Goal: Task Accomplishment & Management: Manage account settings

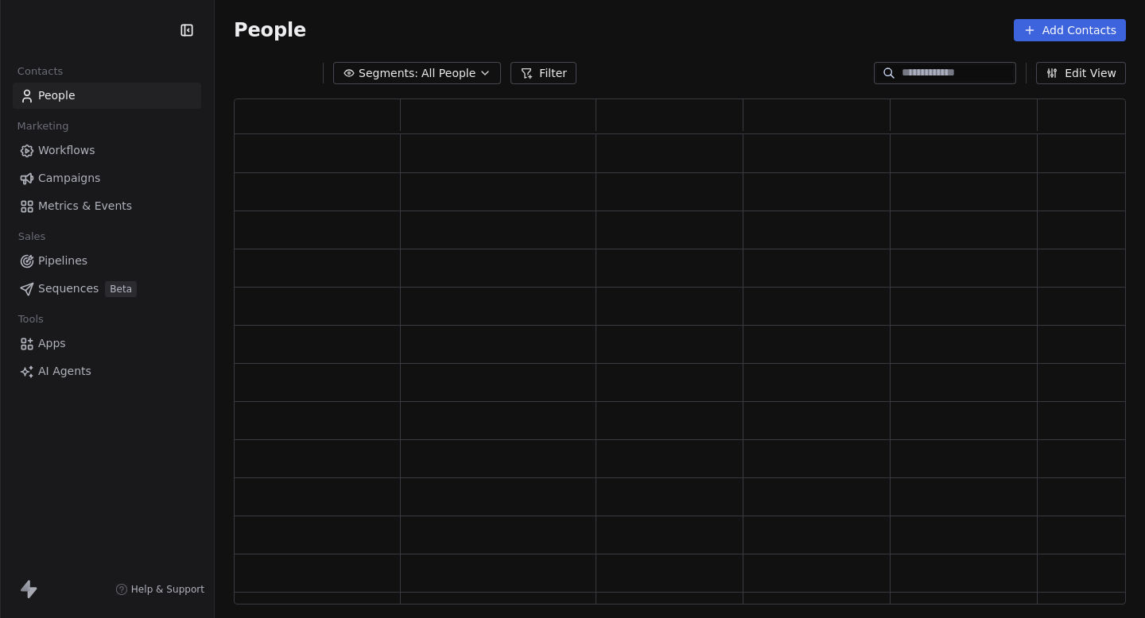
click at [90, 29] on html "Contacts People Marketing Workflows Campaigns Metrics & Events Sales Pipelines …" at bounding box center [572, 309] width 1145 height 618
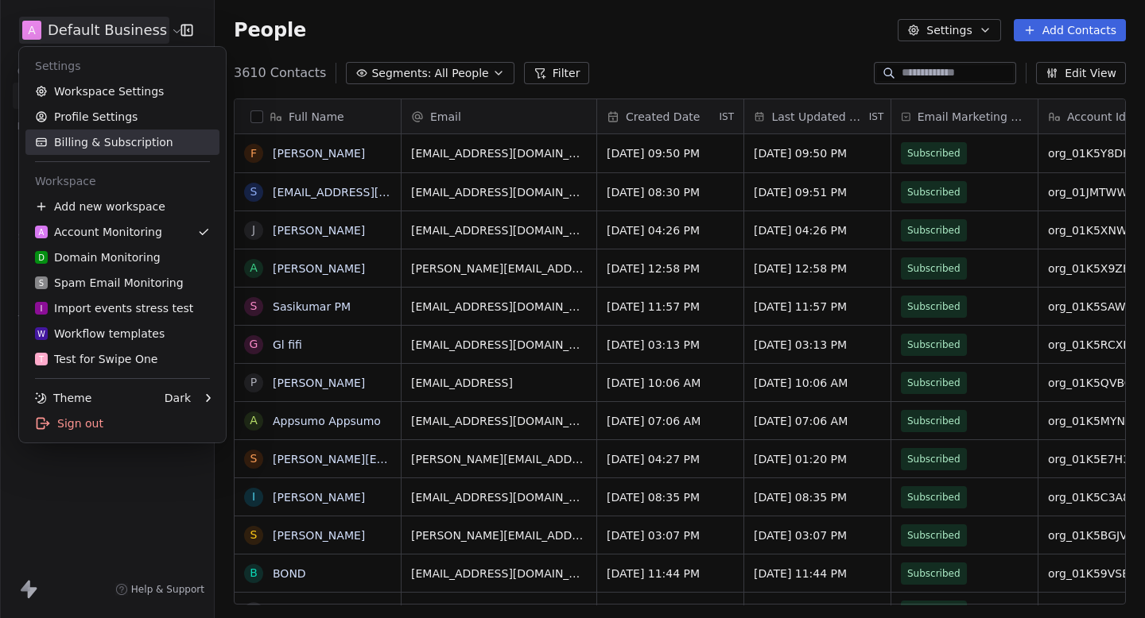
scroll to position [545, 930]
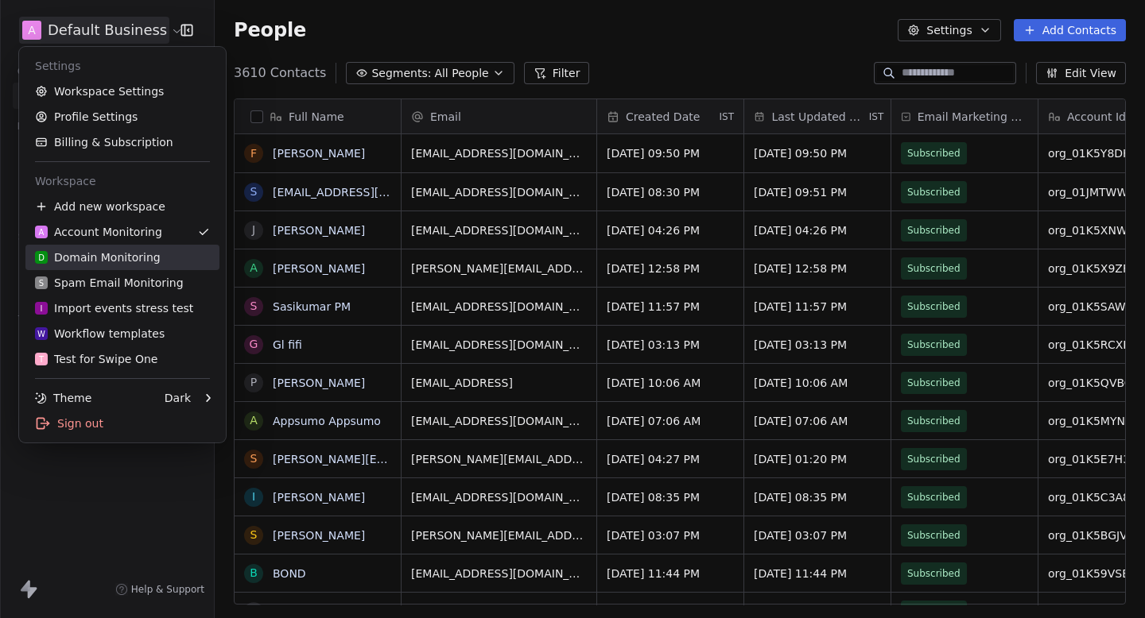
click at [100, 254] on div "D Domain Monitoring" at bounding box center [98, 258] width 126 height 16
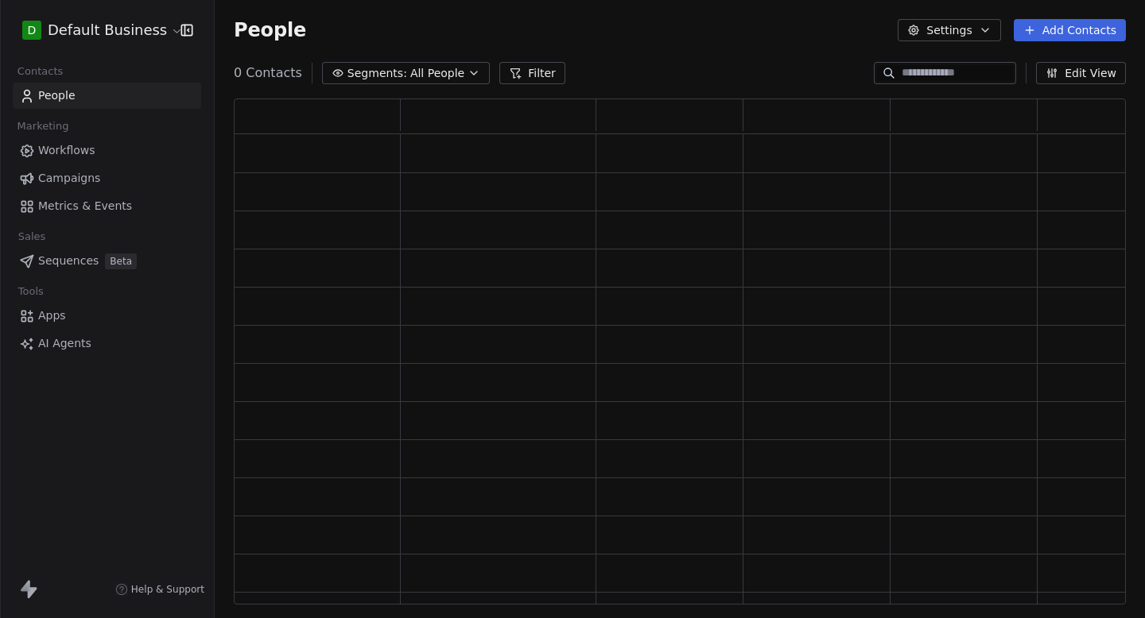
scroll to position [506, 892]
click at [901, 72] on input at bounding box center [956, 73] width 111 height 16
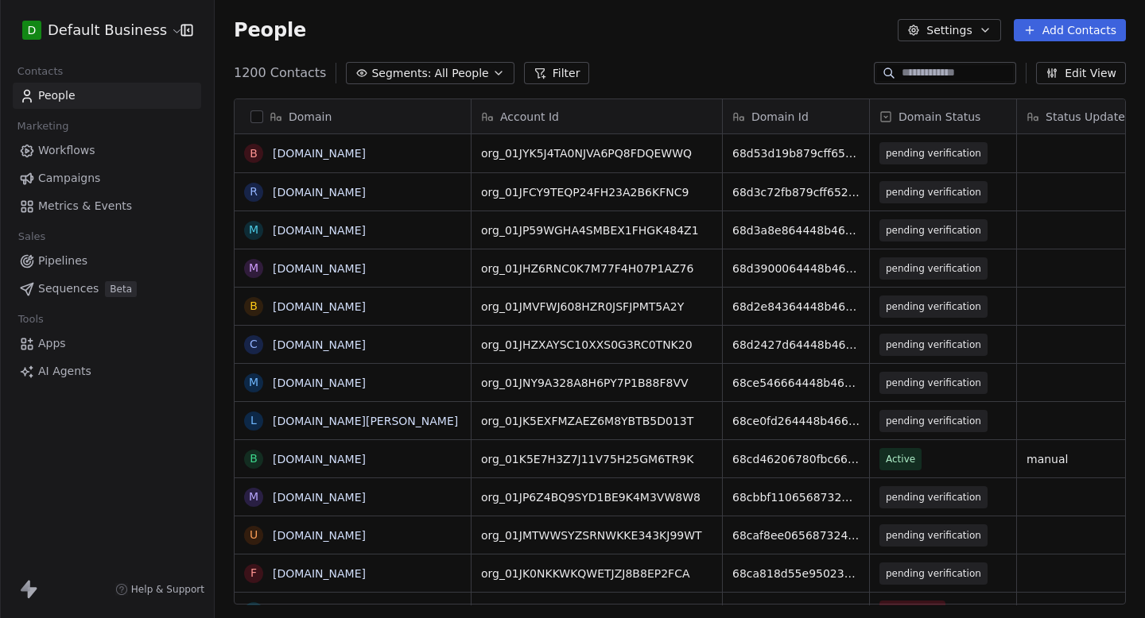
scroll to position [545, 930]
click at [944, 56] on div "People Settings Add Contacts" at bounding box center [680, 30] width 930 height 60
click at [917, 70] on input at bounding box center [956, 73] width 111 height 16
paste input "**********"
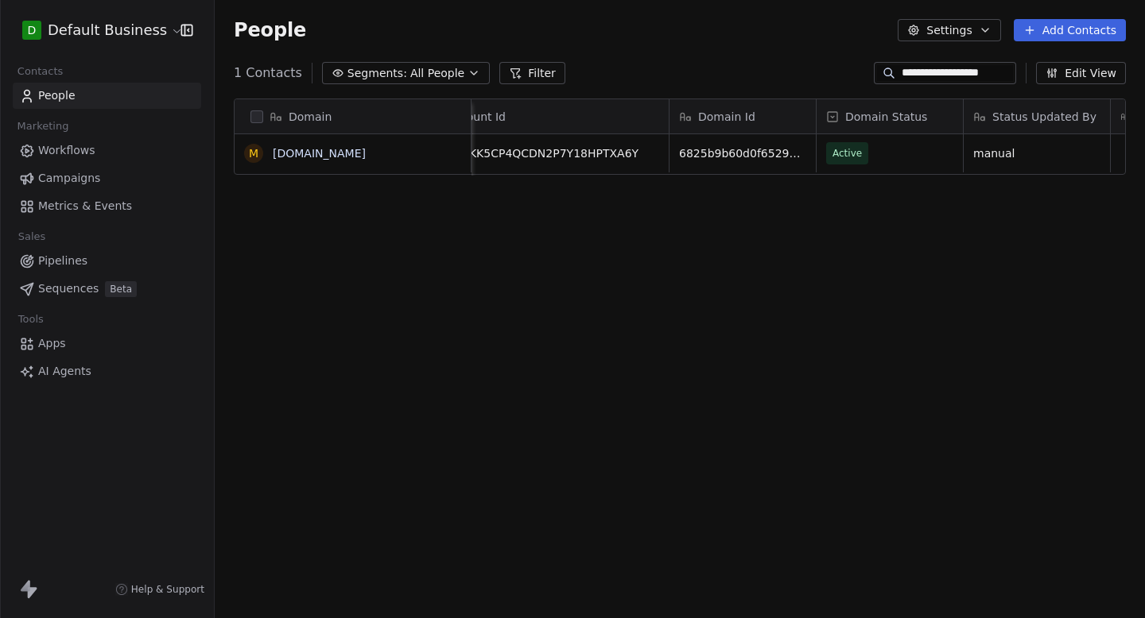
scroll to position [0, 0]
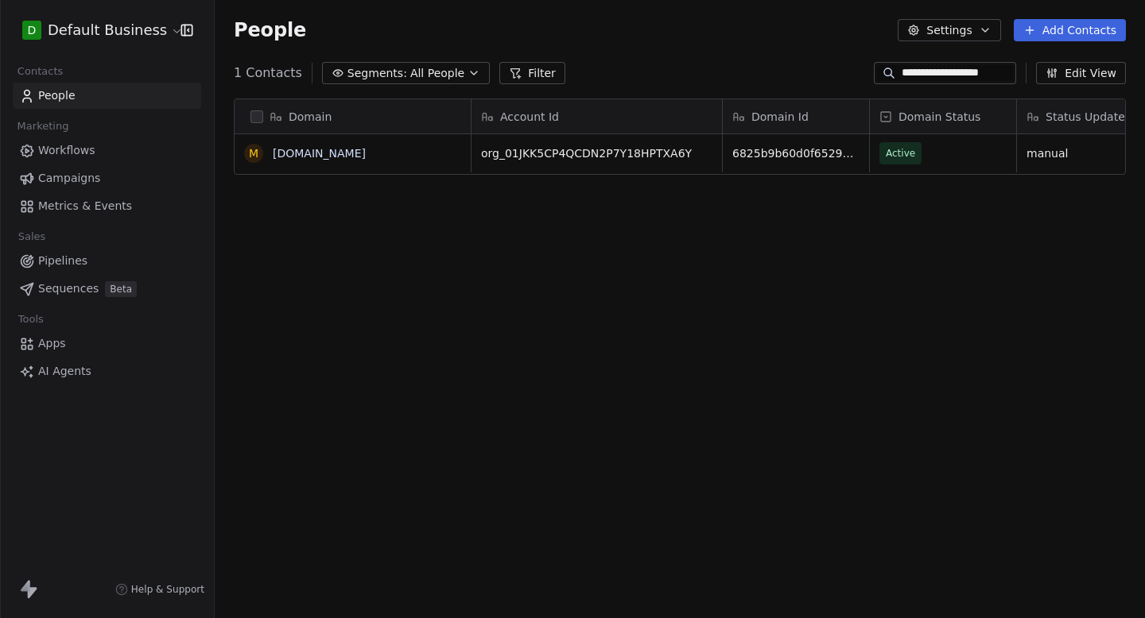
type input "**********"
